Goal: Task Accomplishment & Management: Manage account settings

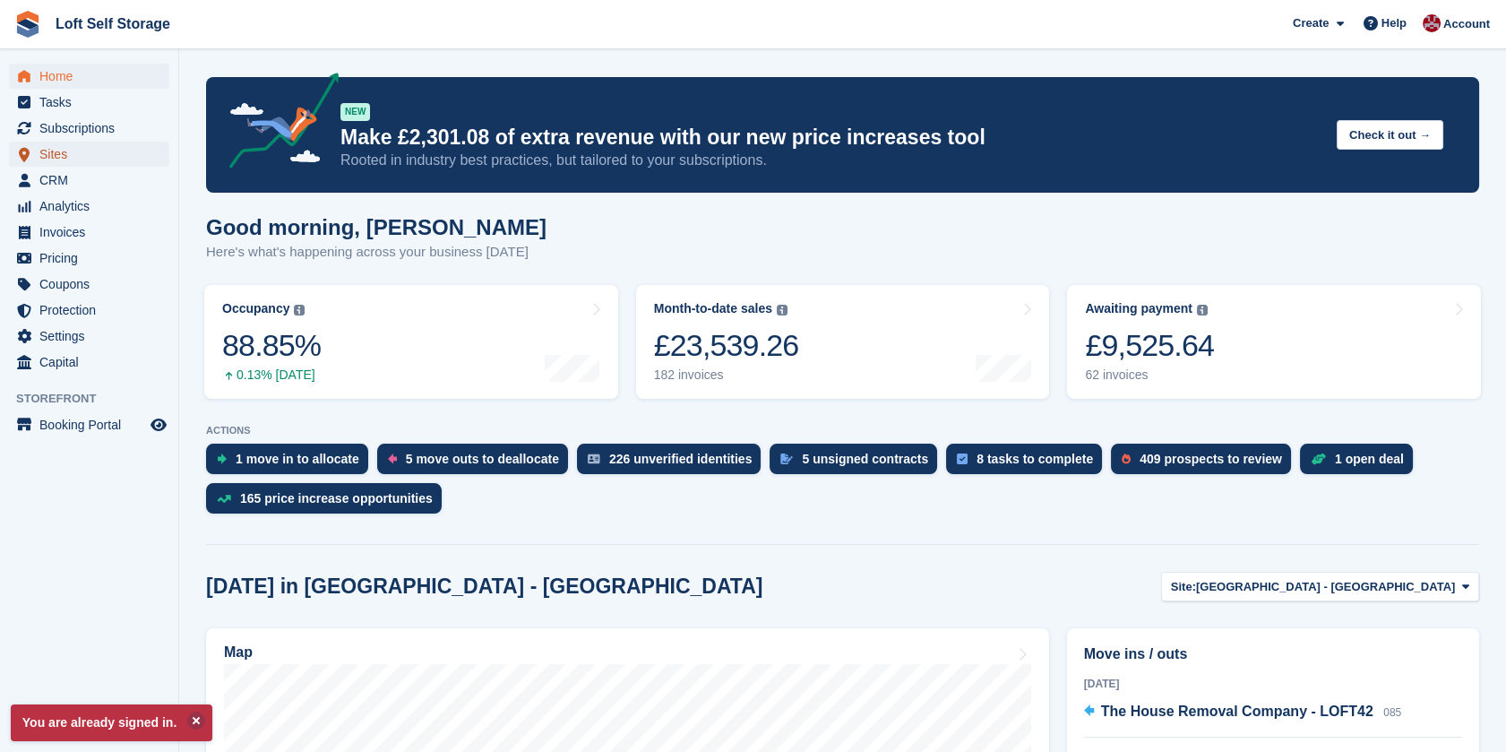
click at [107, 151] on span "Sites" at bounding box center [93, 154] width 108 height 25
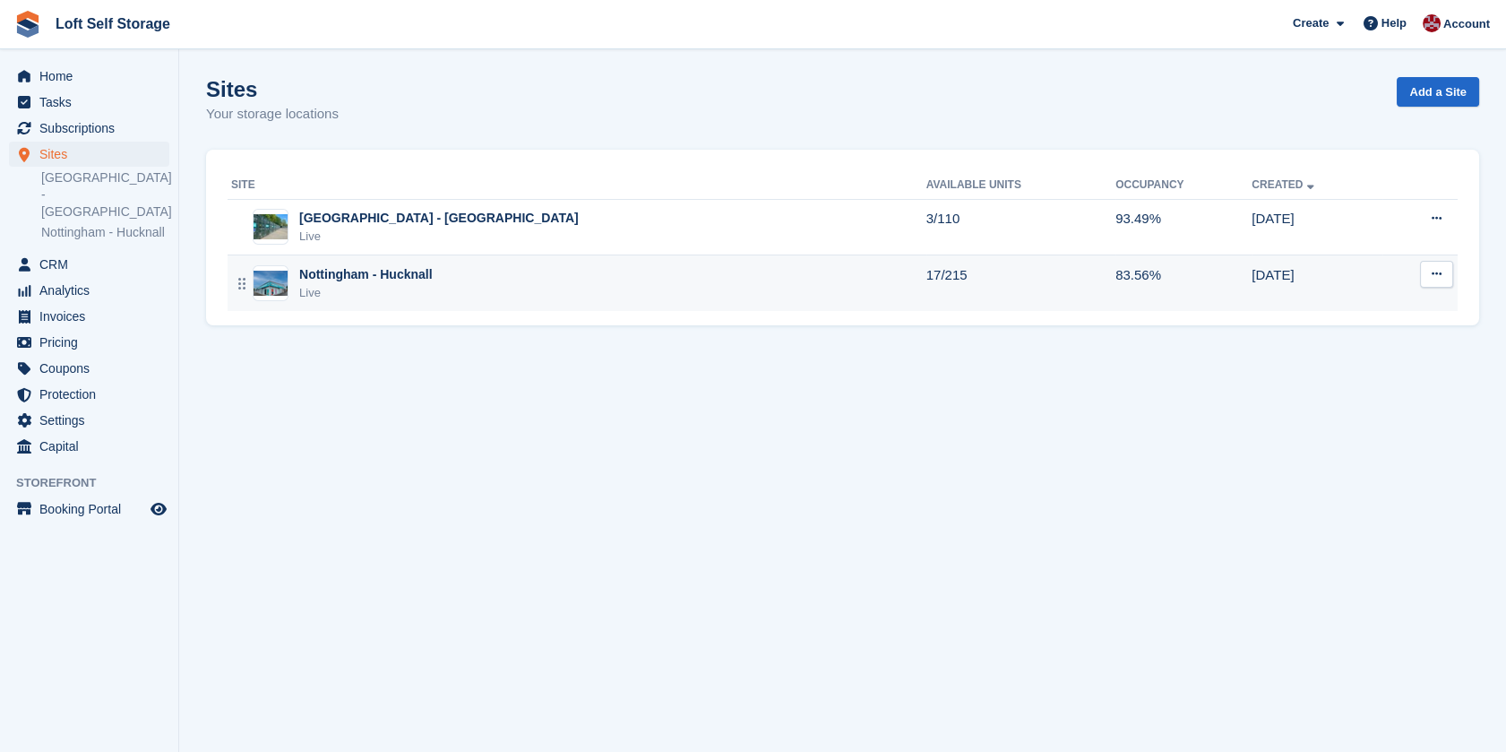
click at [297, 273] on div "Nottingham - Hucknall Live" at bounding box center [578, 283] width 695 height 37
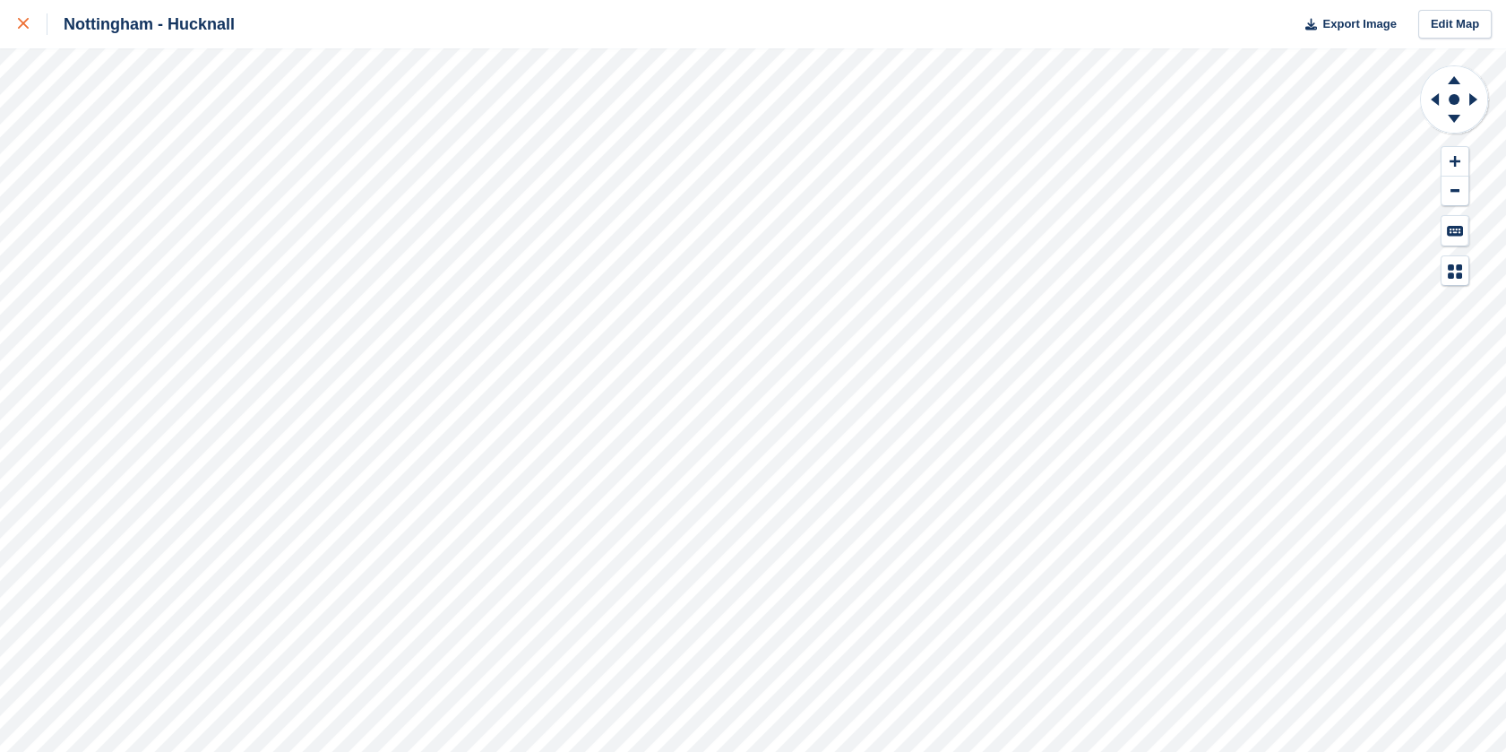
click at [22, 24] on icon at bounding box center [23, 23] width 11 height 11
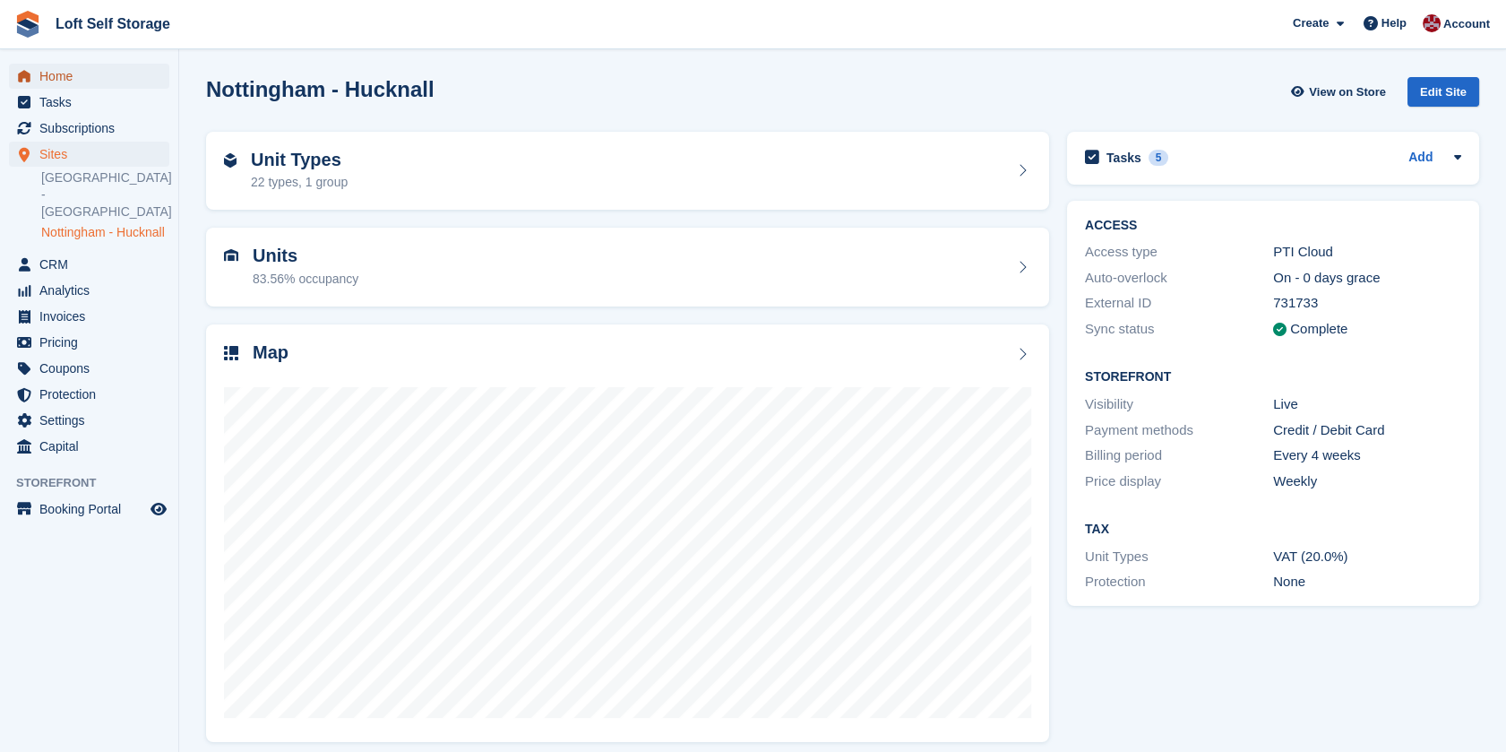
click at [74, 74] on span "Home" at bounding box center [93, 76] width 108 height 25
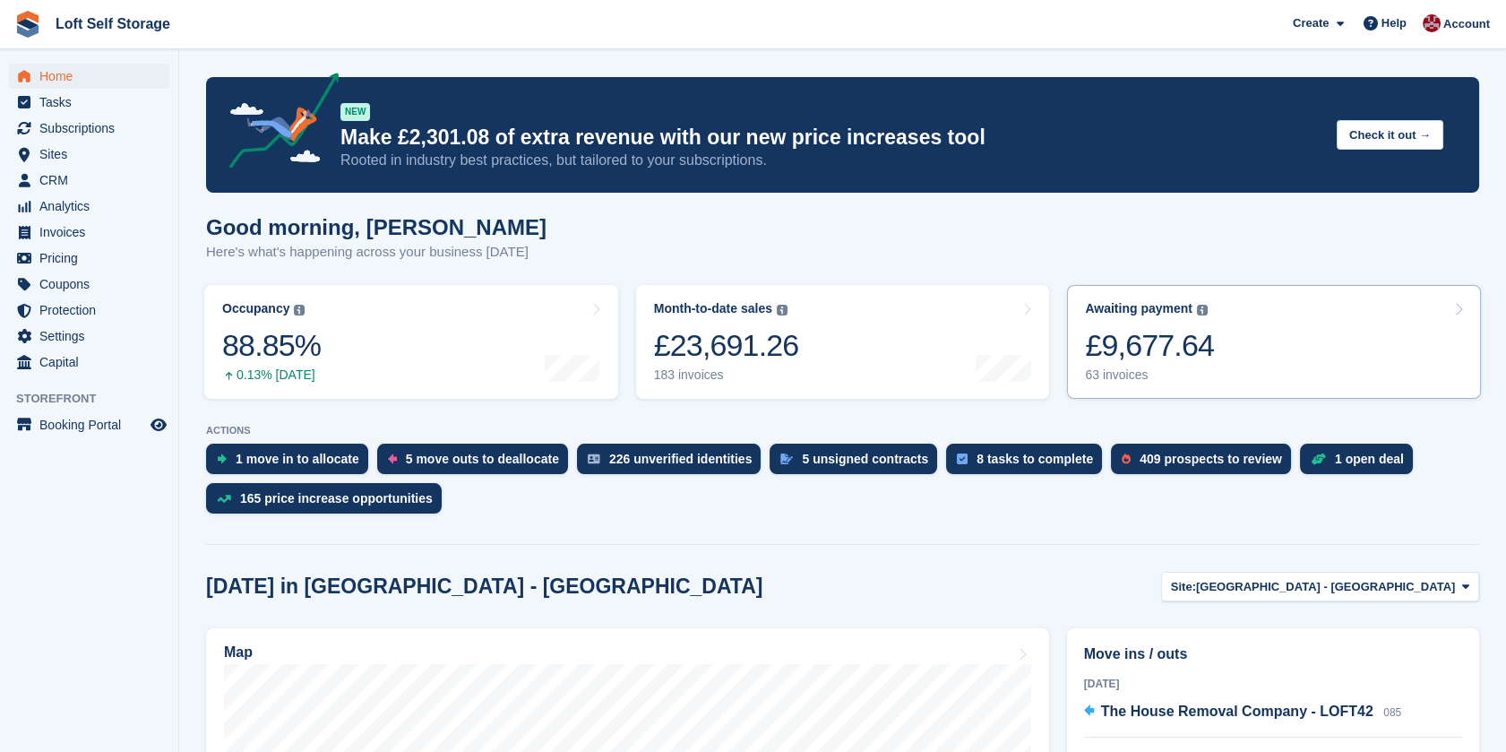
click at [1183, 375] on div "63 invoices" at bounding box center [1149, 374] width 129 height 15
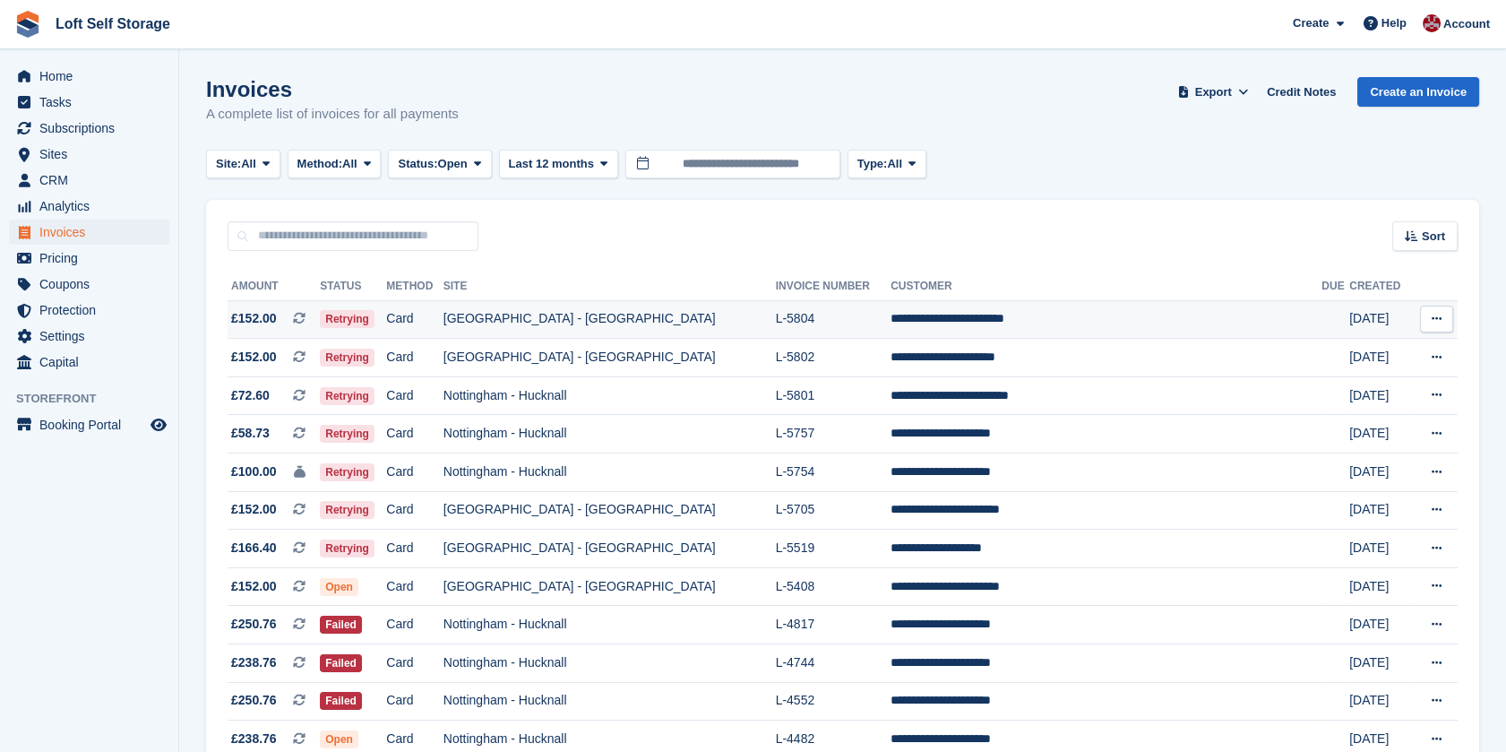
click at [867, 323] on td "L-5804" at bounding box center [834, 319] width 116 height 39
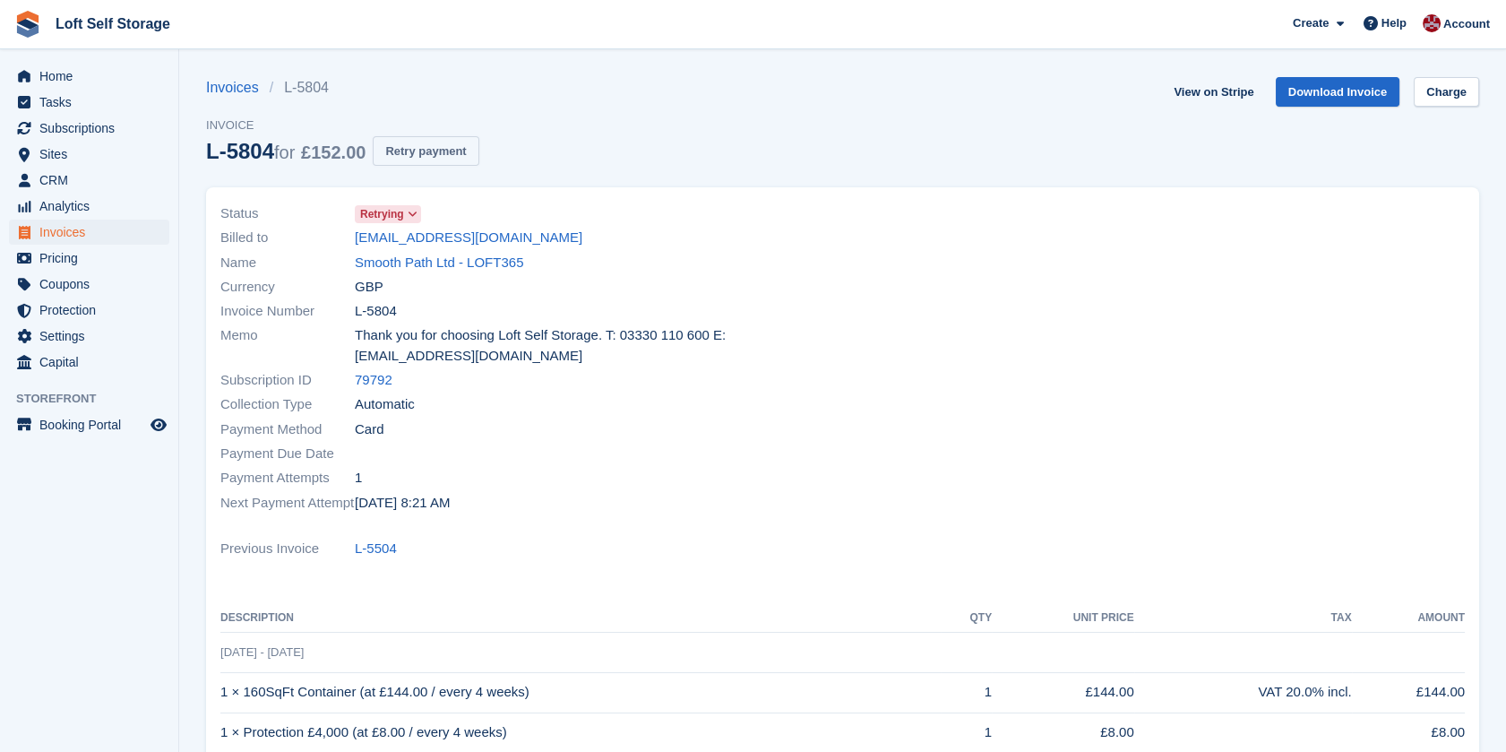
click at [432, 151] on button "Retry payment" at bounding box center [426, 151] width 106 height 30
click at [105, 125] on span "Subscriptions" at bounding box center [93, 128] width 108 height 25
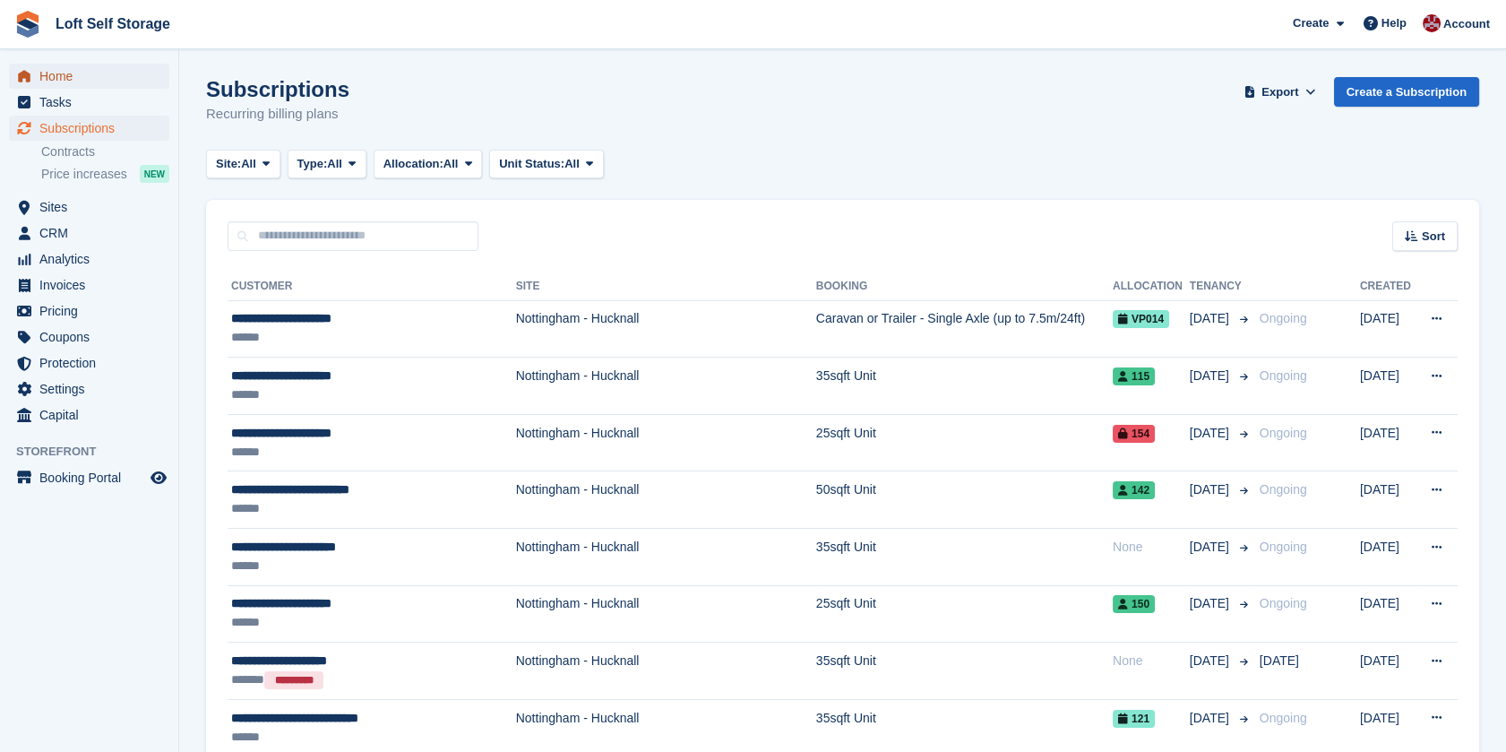
click at [79, 80] on span "Home" at bounding box center [93, 76] width 108 height 25
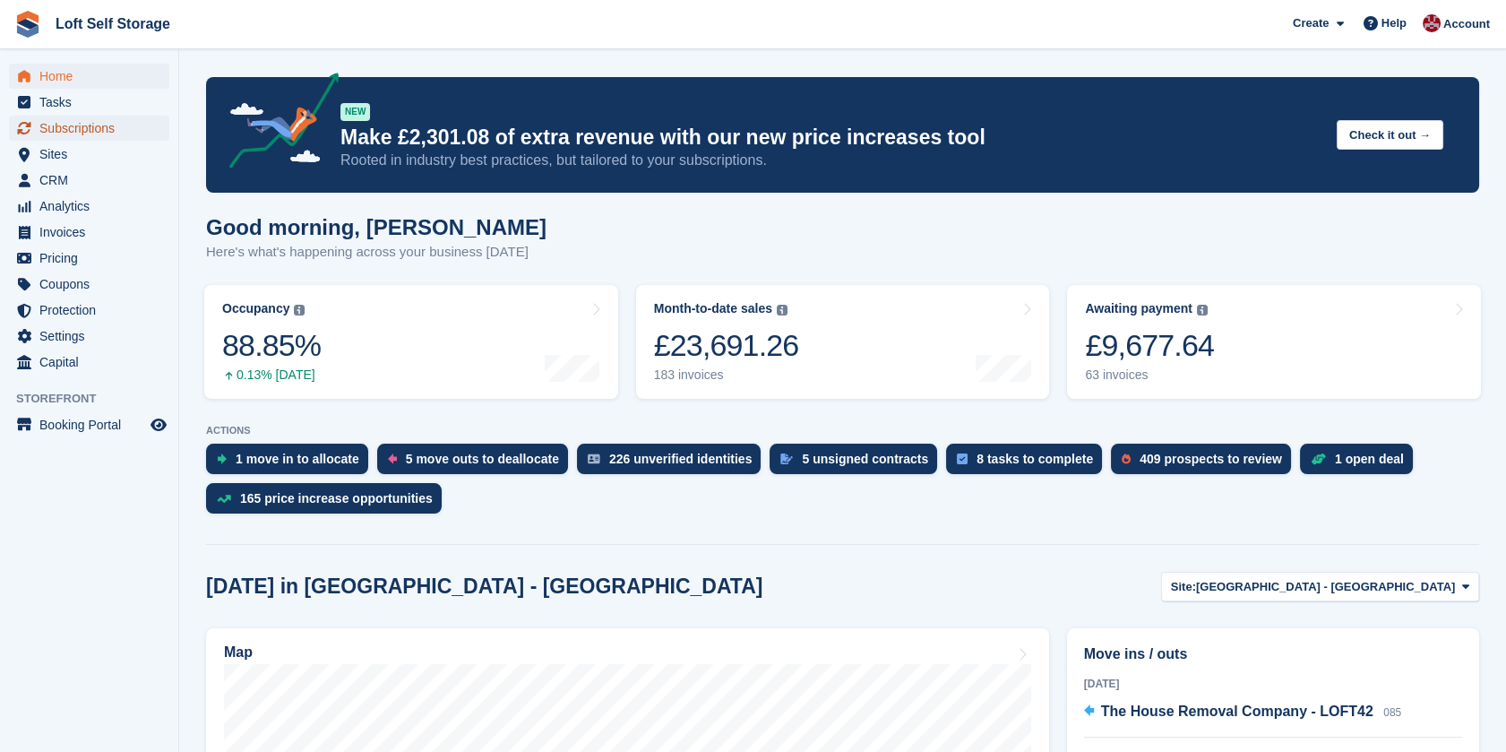
click at [100, 135] on span "Subscriptions" at bounding box center [93, 128] width 108 height 25
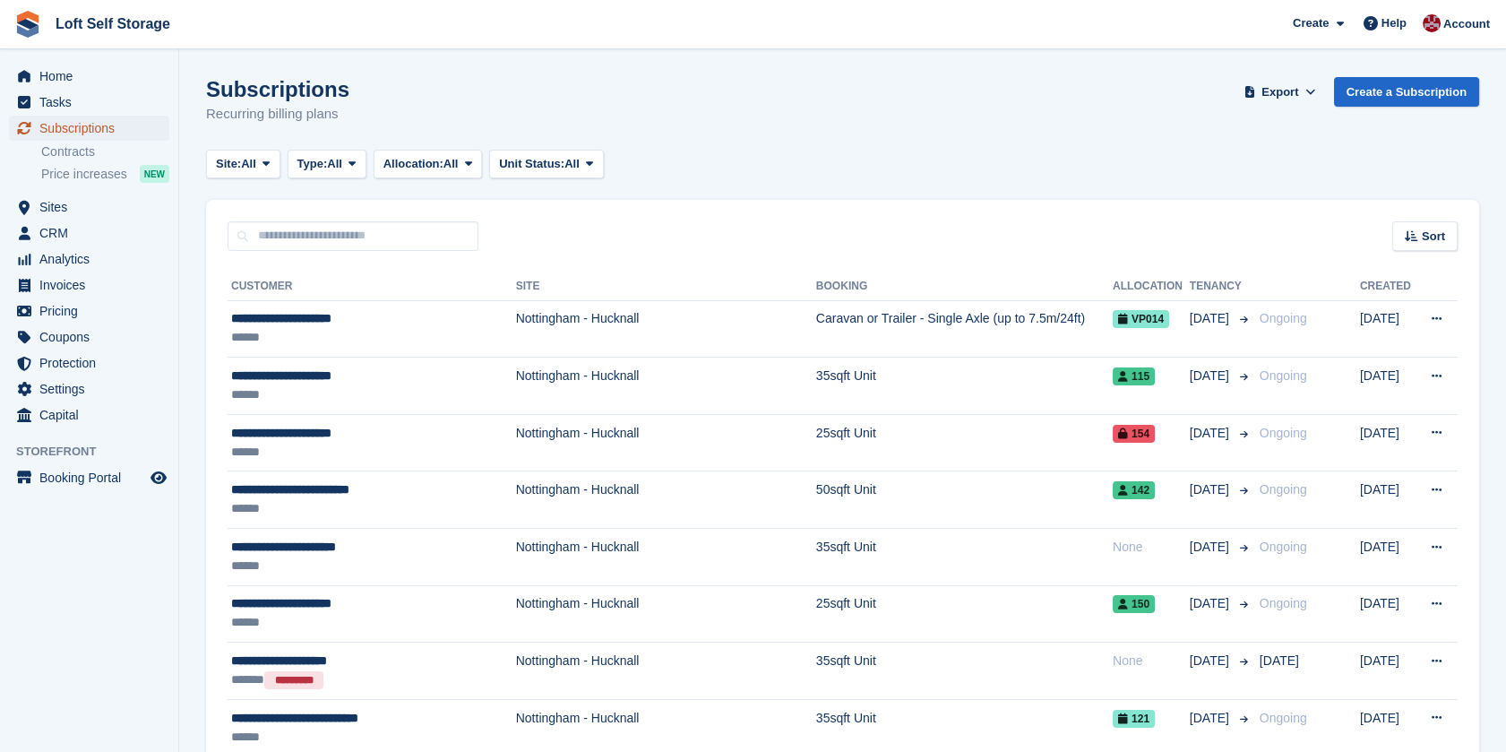
click at [79, 125] on span "Subscriptions" at bounding box center [93, 128] width 108 height 25
click at [67, 77] on span "Home" at bounding box center [93, 76] width 108 height 25
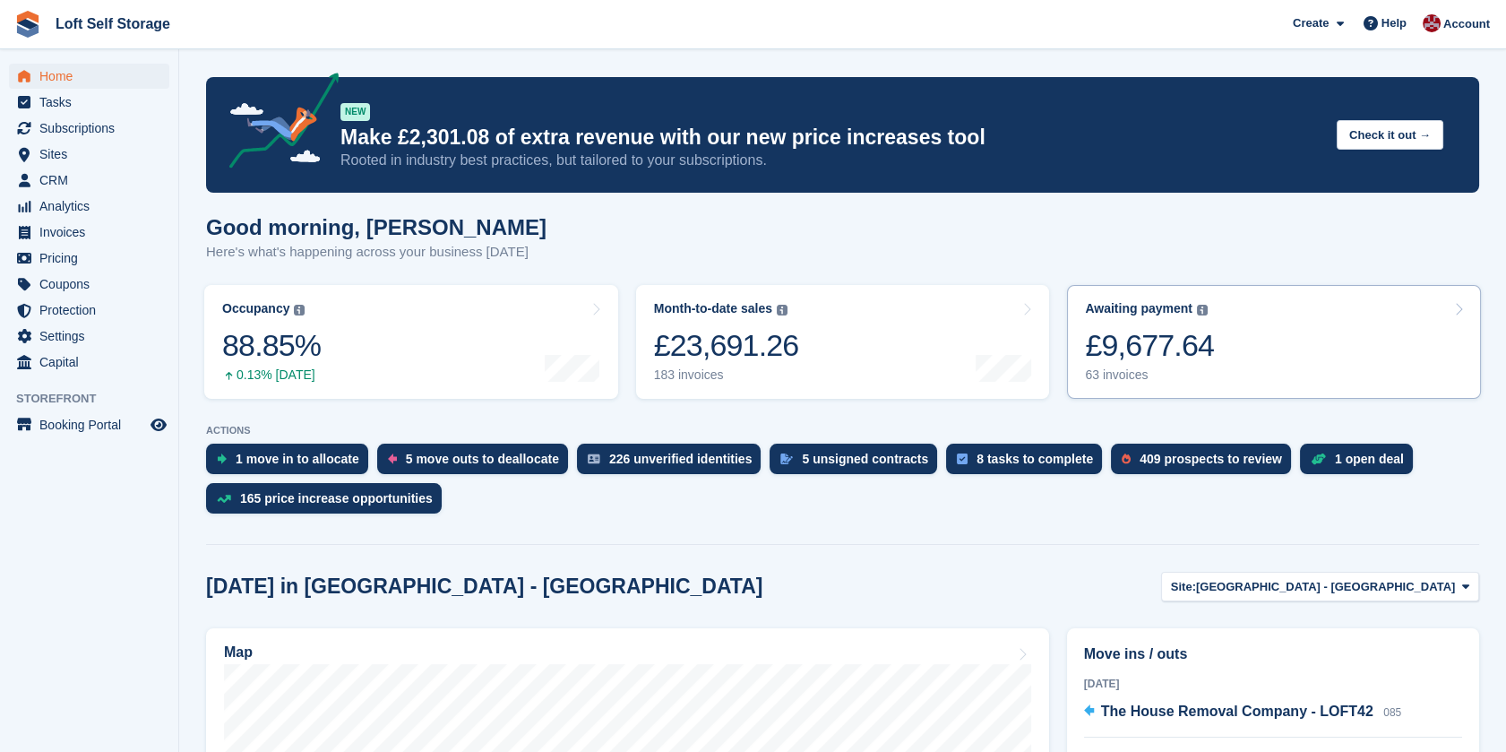
click at [1209, 332] on link "Awaiting payment The total outstanding balance on all open invoices. £9,677.64 …" at bounding box center [1274, 342] width 414 height 114
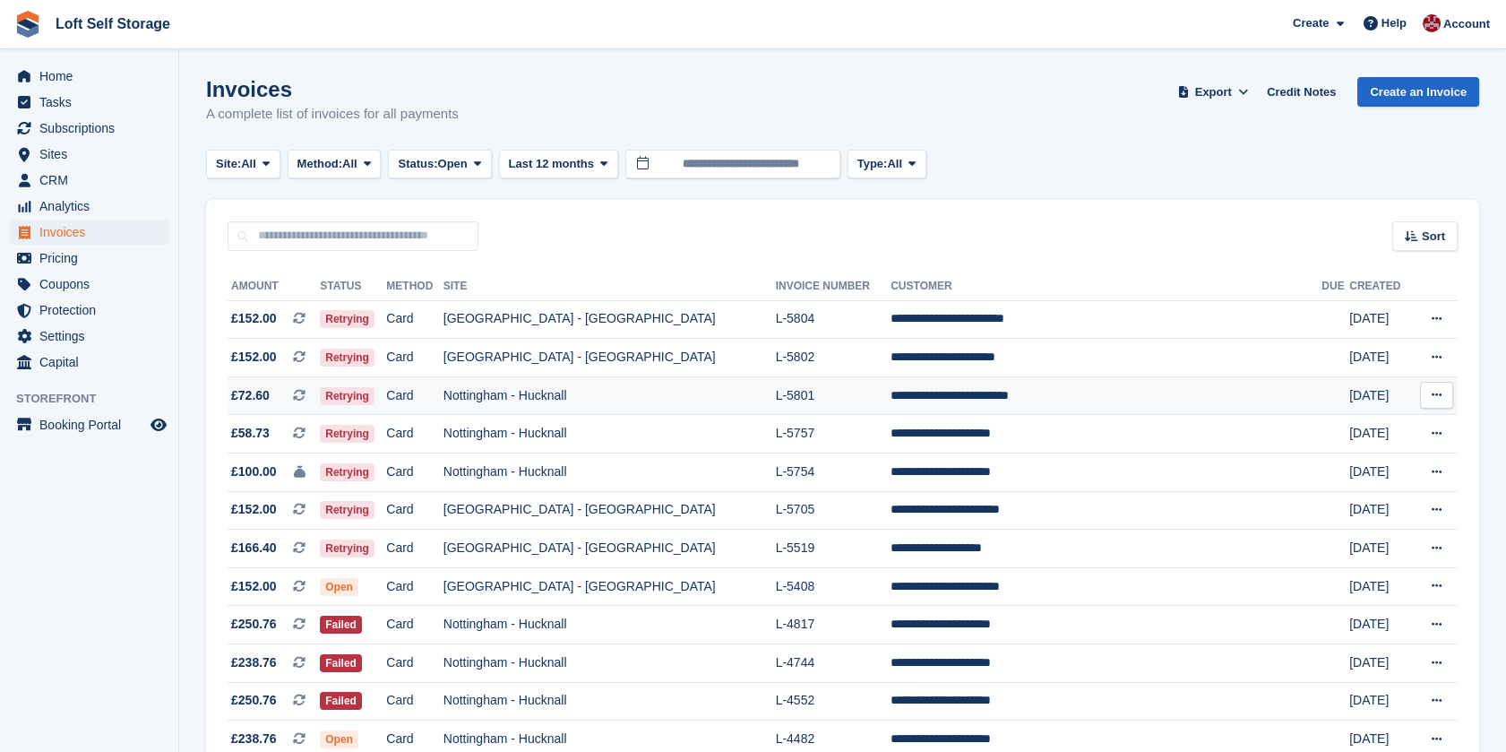
click at [941, 396] on td "**********" at bounding box center [1105, 395] width 431 height 39
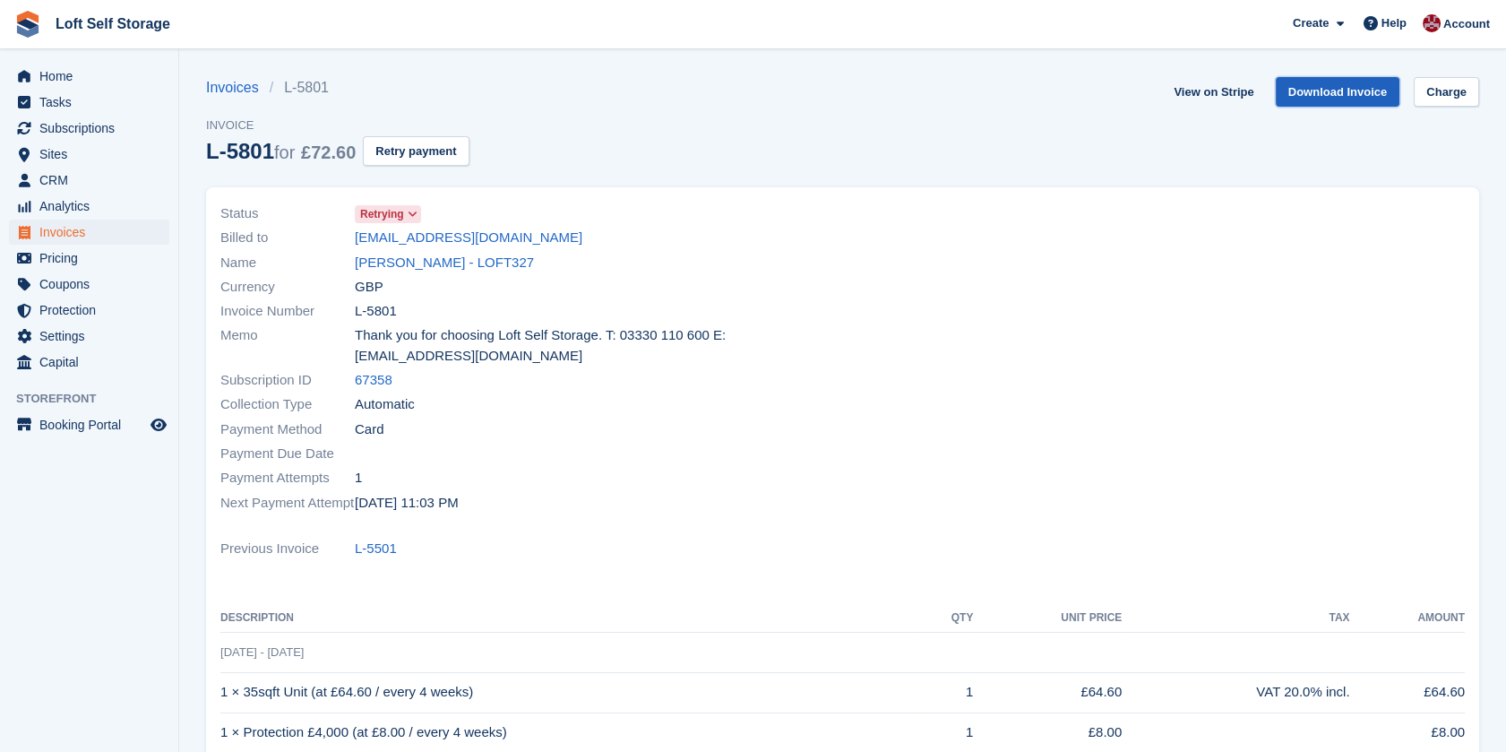
click at [1312, 84] on link "Download Invoice" at bounding box center [1338, 92] width 125 height 30
click at [816, 132] on div "Invoices L-5801 Invoice L-5801 for £72.60 Retry payment View on Stripe Download…" at bounding box center [842, 132] width 1273 height 110
click at [57, 69] on span "Home" at bounding box center [93, 76] width 108 height 25
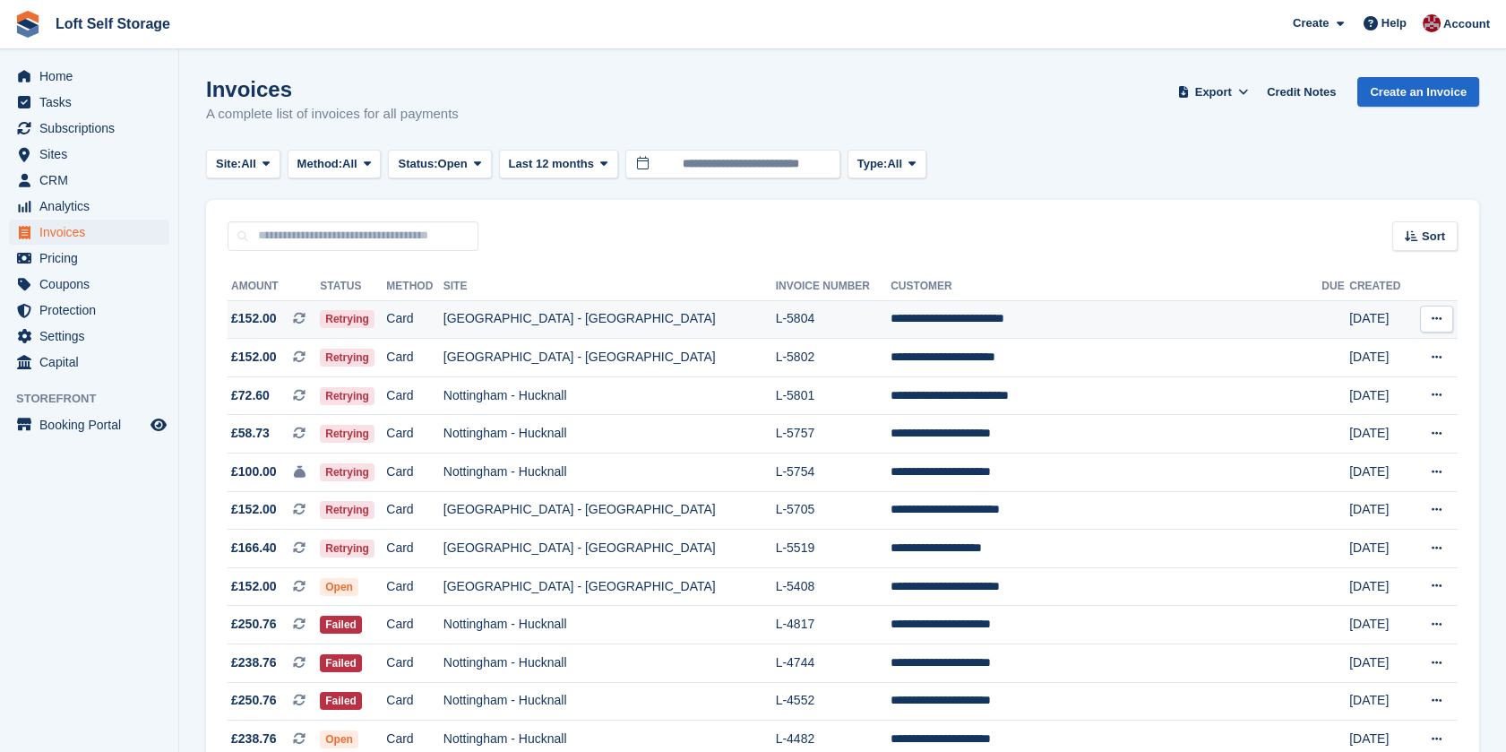
click at [856, 323] on td "L-5804" at bounding box center [834, 319] width 116 height 39
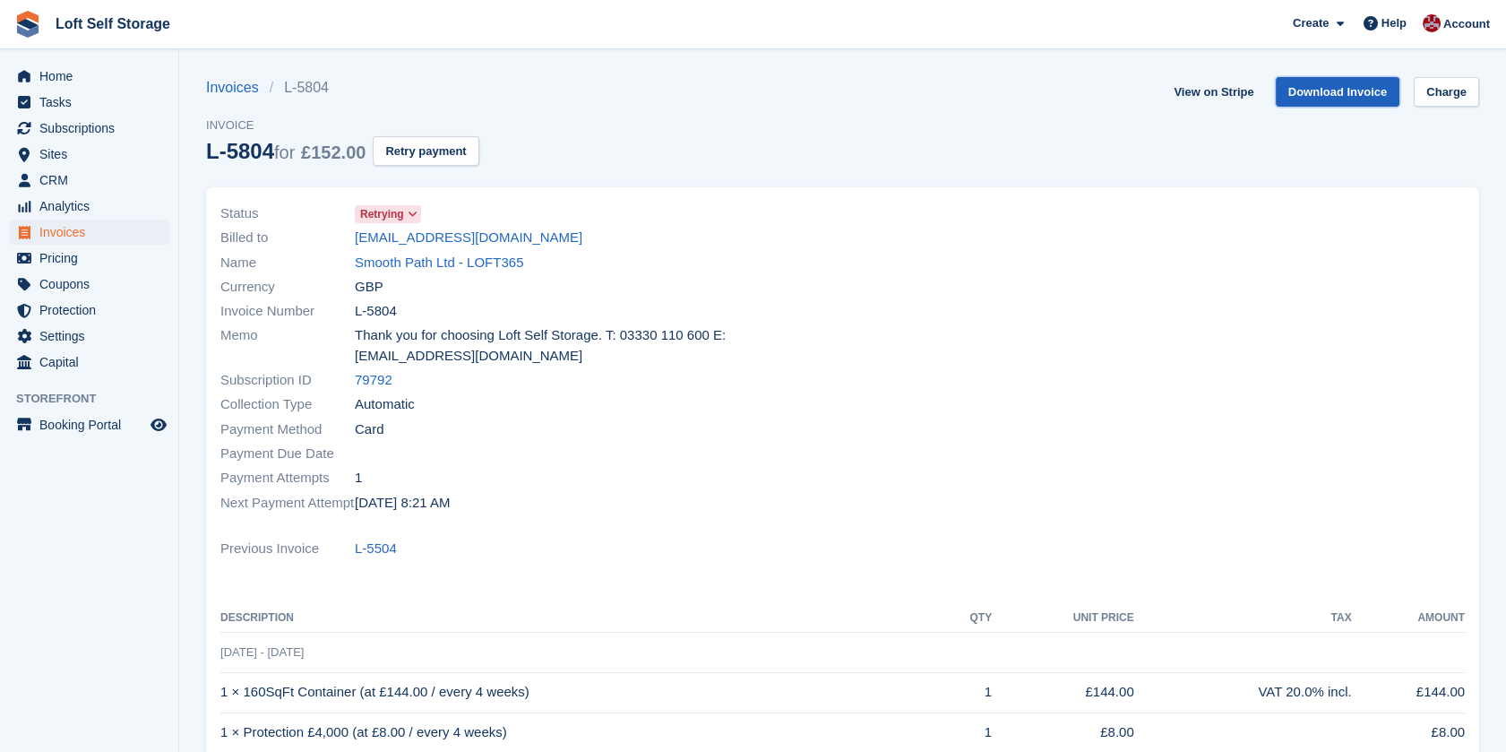
click at [1322, 97] on link "Download Invoice" at bounding box center [1338, 92] width 125 height 30
click at [460, 90] on ul "Invoices L-5804" at bounding box center [342, 88] width 273 height 22
drag, startPoint x: 493, startPoint y: 240, endPoint x: 354, endPoint y: 235, distance: 139.0
click at [354, 235] on div "Billed to [EMAIL_ADDRESS][DOMAIN_NAME]" at bounding box center [526, 238] width 612 height 24
drag, startPoint x: 354, startPoint y: 235, endPoint x: 366, endPoint y: 237, distance: 12.7
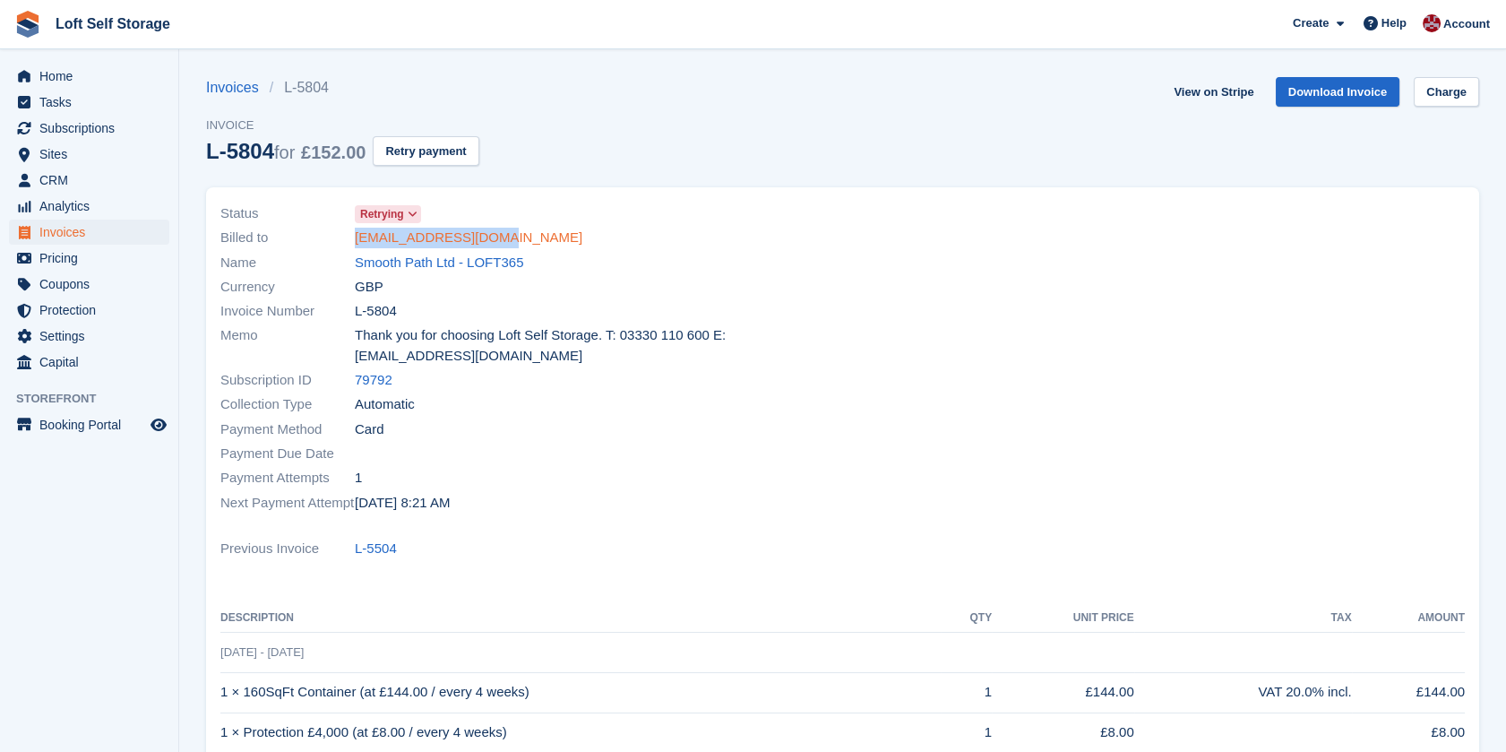
copy link "office@smoothpath.uk"
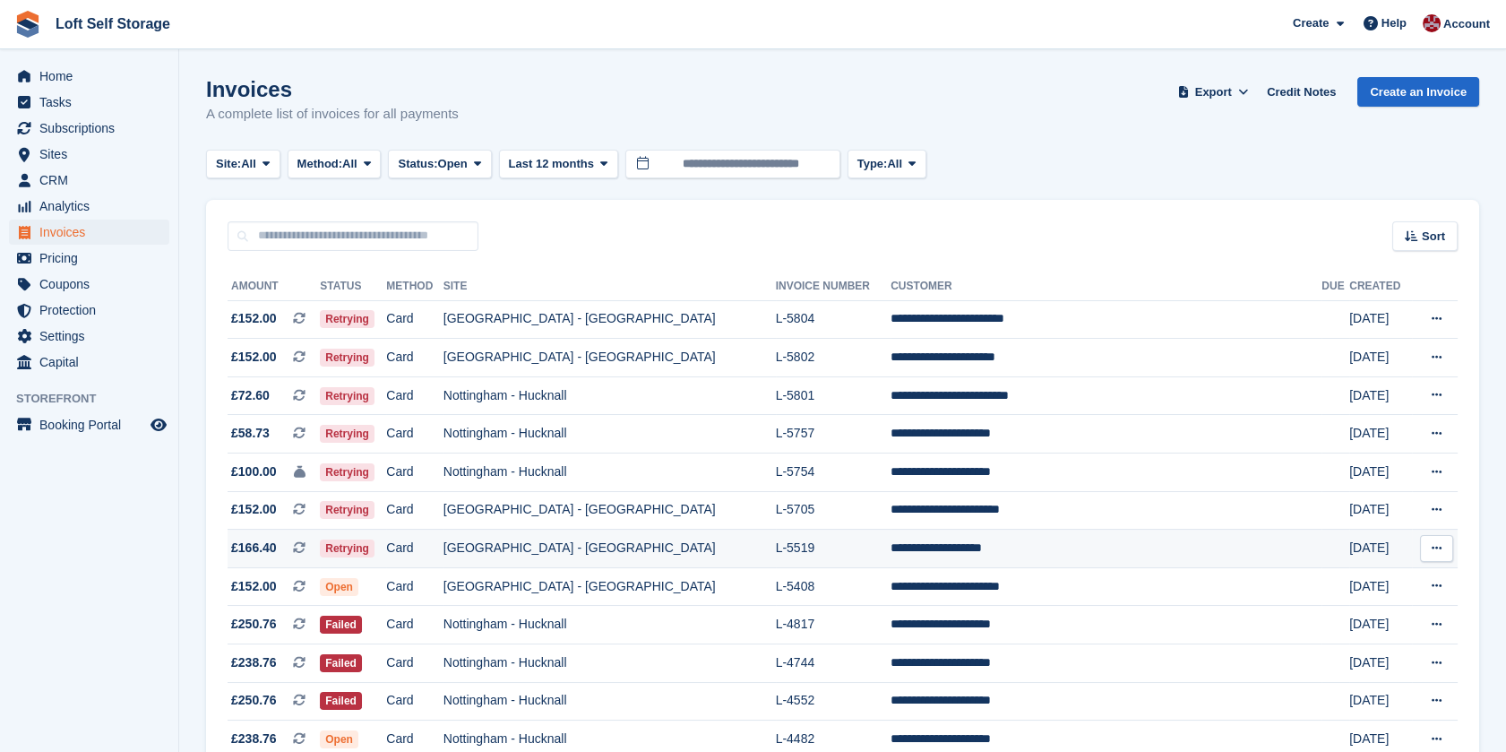
click at [714, 536] on td "[GEOGRAPHIC_DATA] - [GEOGRAPHIC_DATA]" at bounding box center [609, 548] width 332 height 39
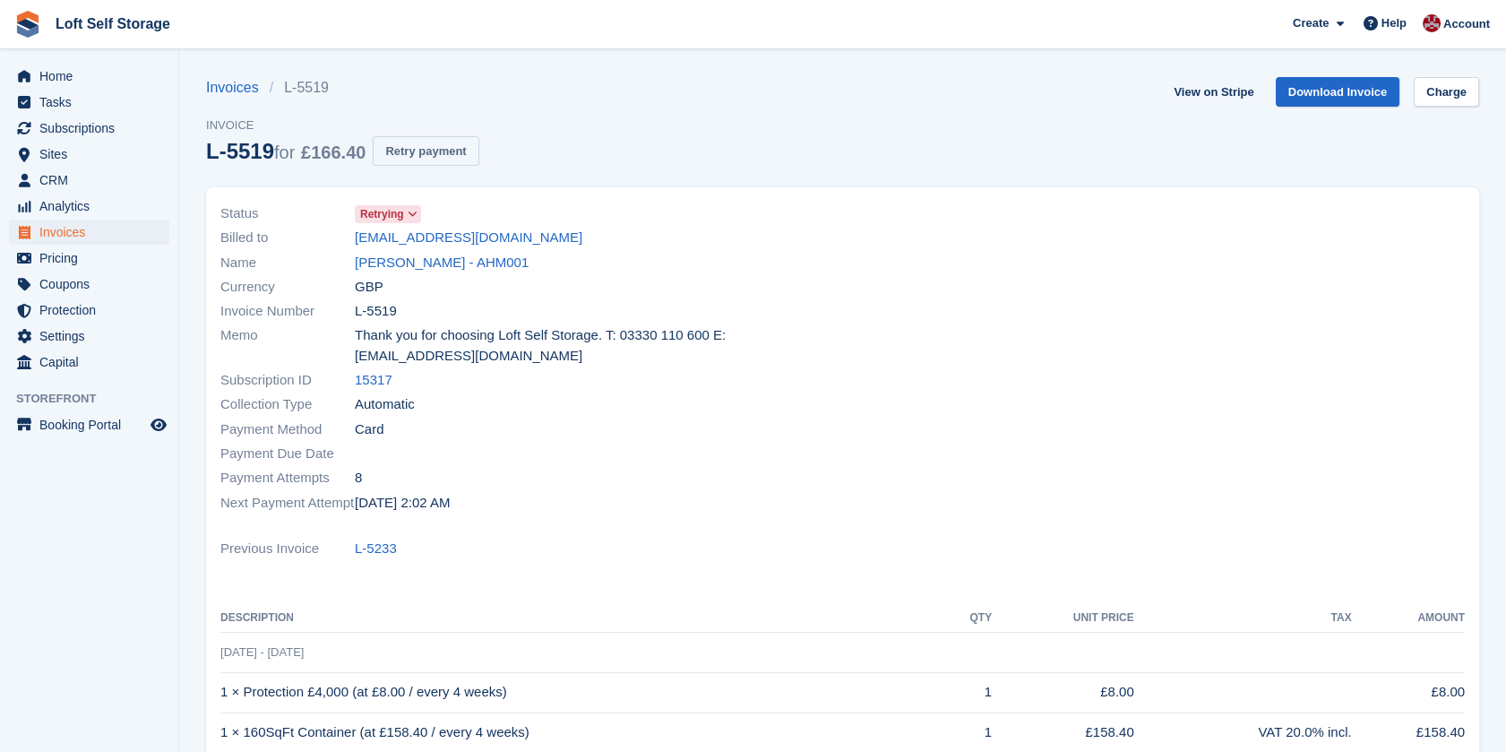
click at [443, 149] on button "Retry payment" at bounding box center [426, 151] width 106 height 30
